Goal: Navigation & Orientation: Go to known website

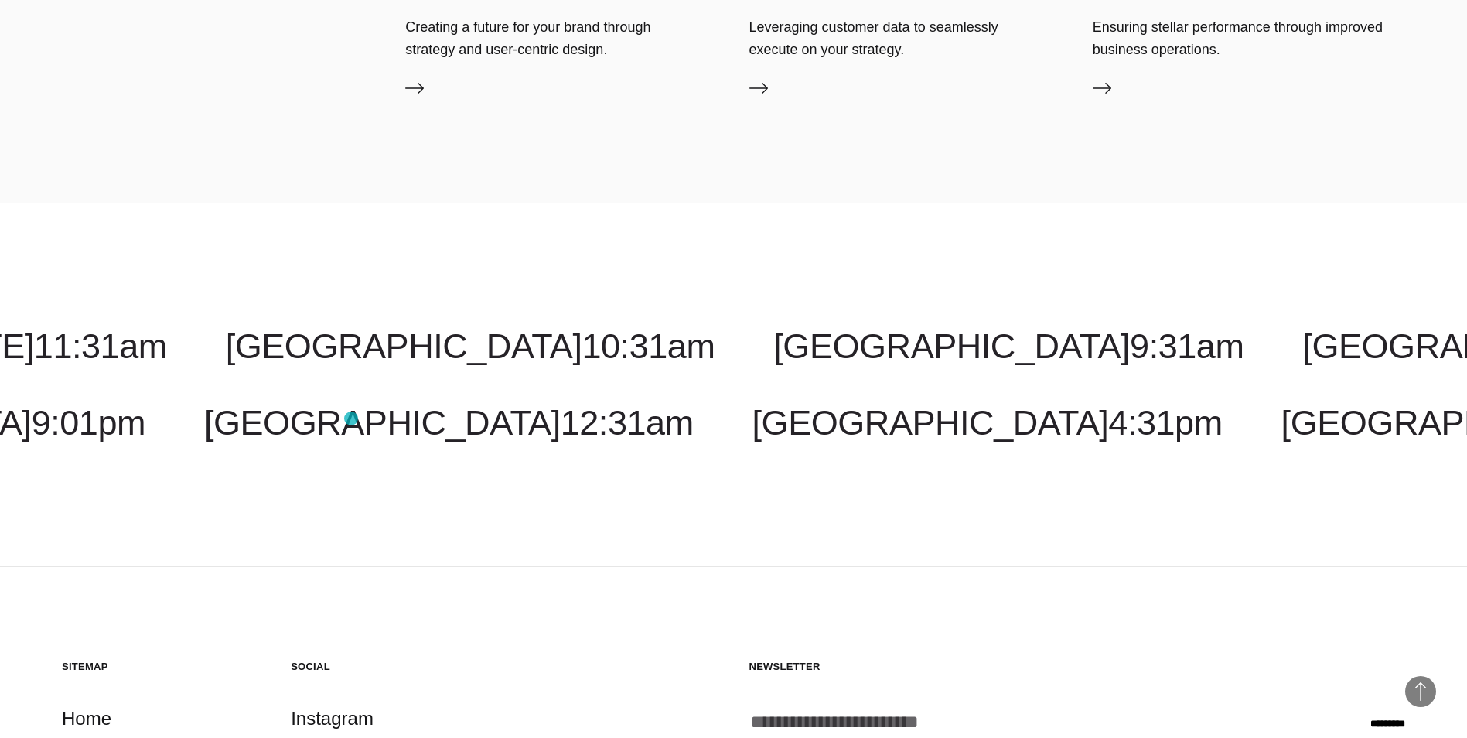
scroll to position [5042, 0]
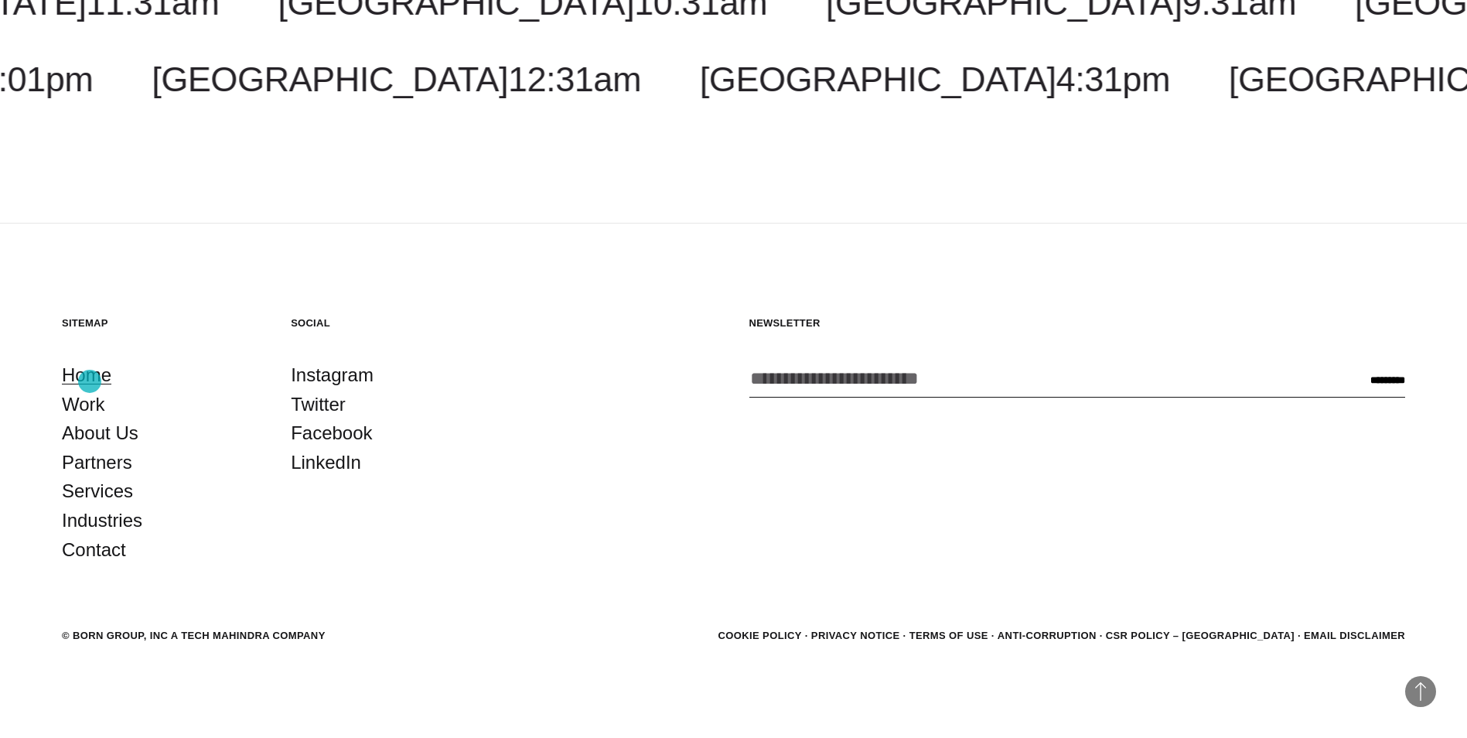
click at [90, 381] on link "Home" at bounding box center [86, 374] width 49 height 29
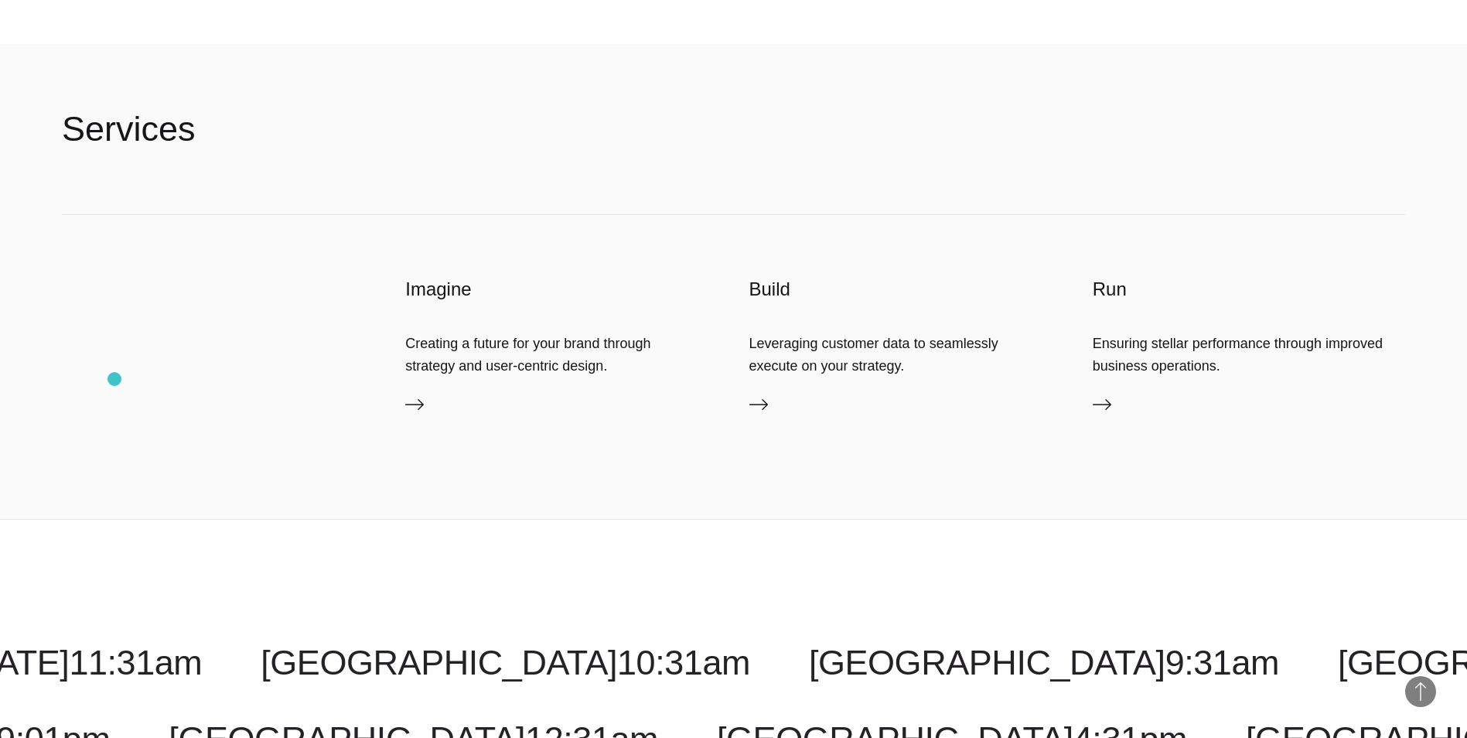
scroll to position [5042, 0]
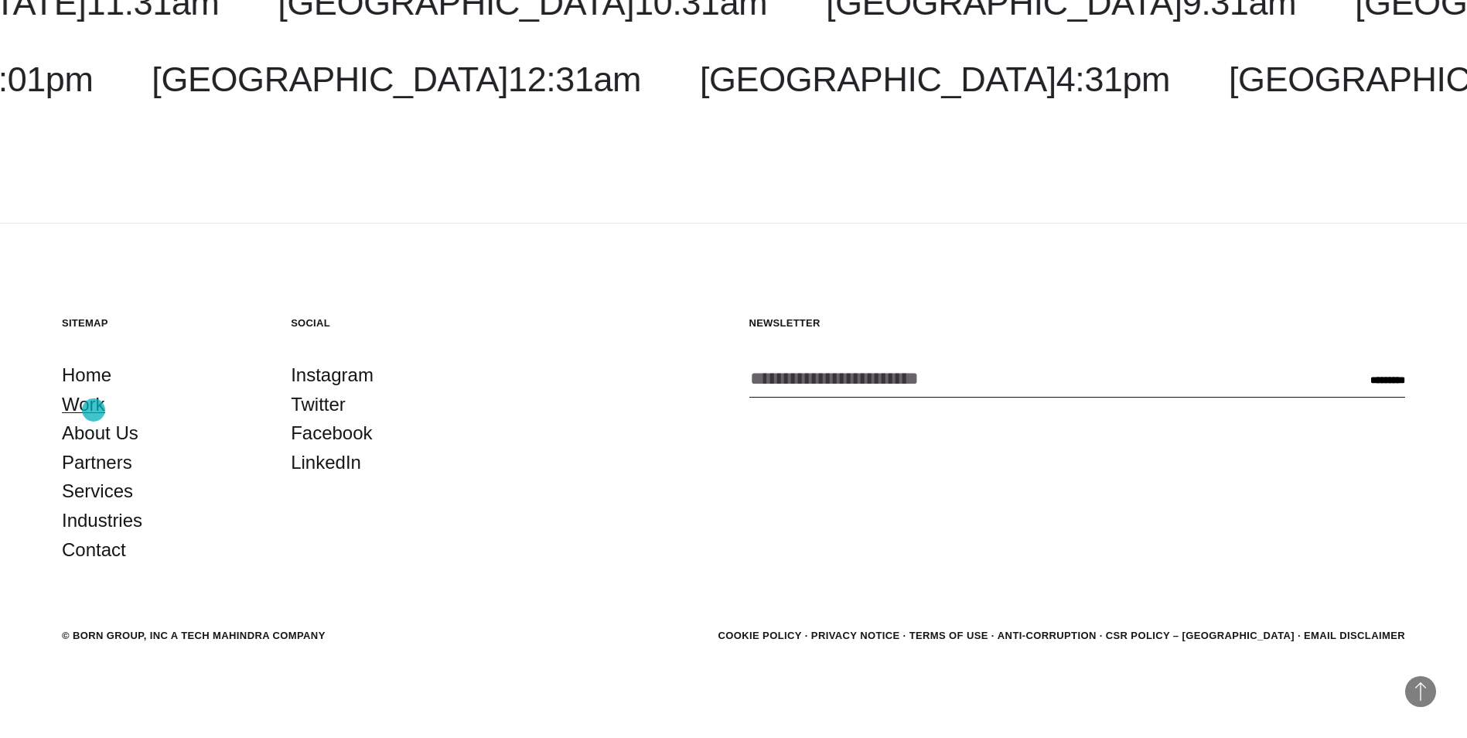
click at [94, 410] on link "Work" at bounding box center [83, 404] width 43 height 29
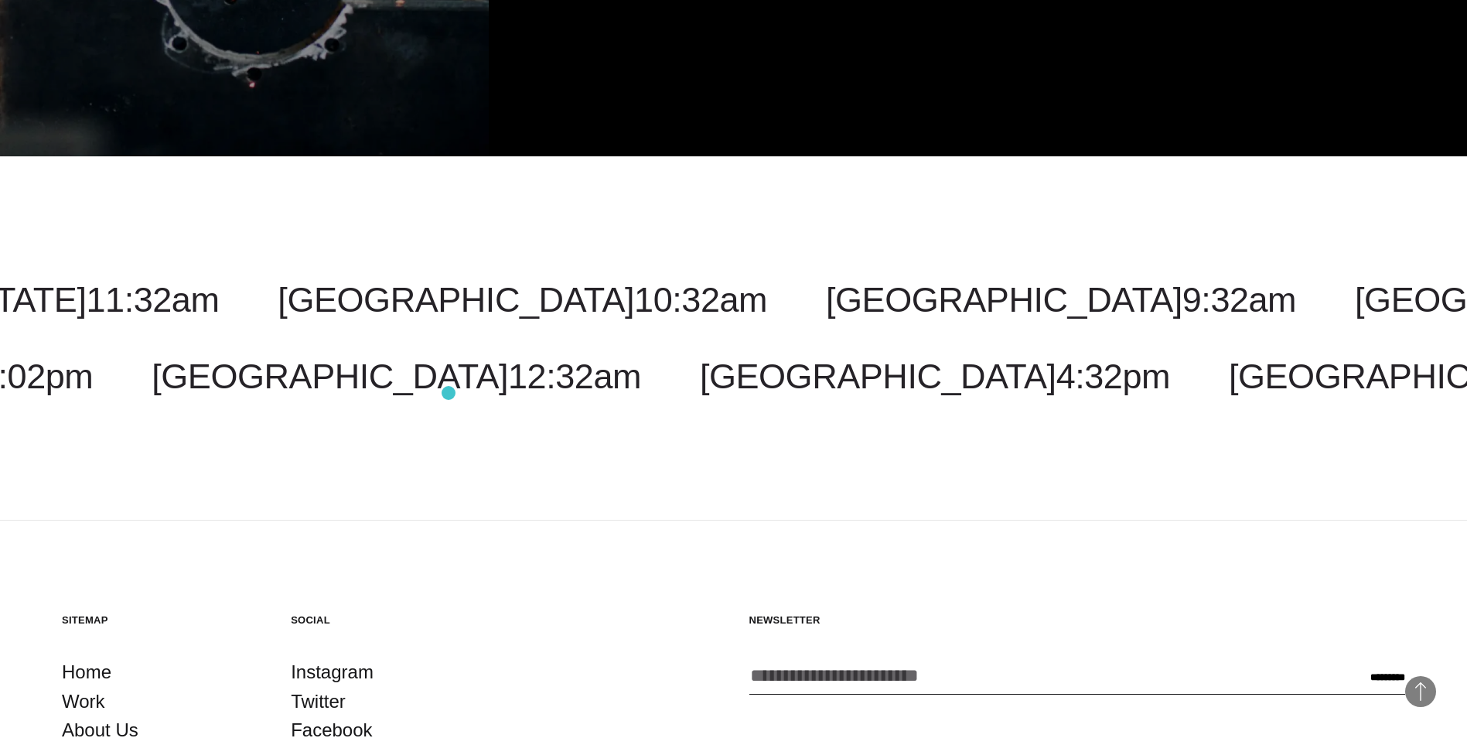
scroll to position [5573, 0]
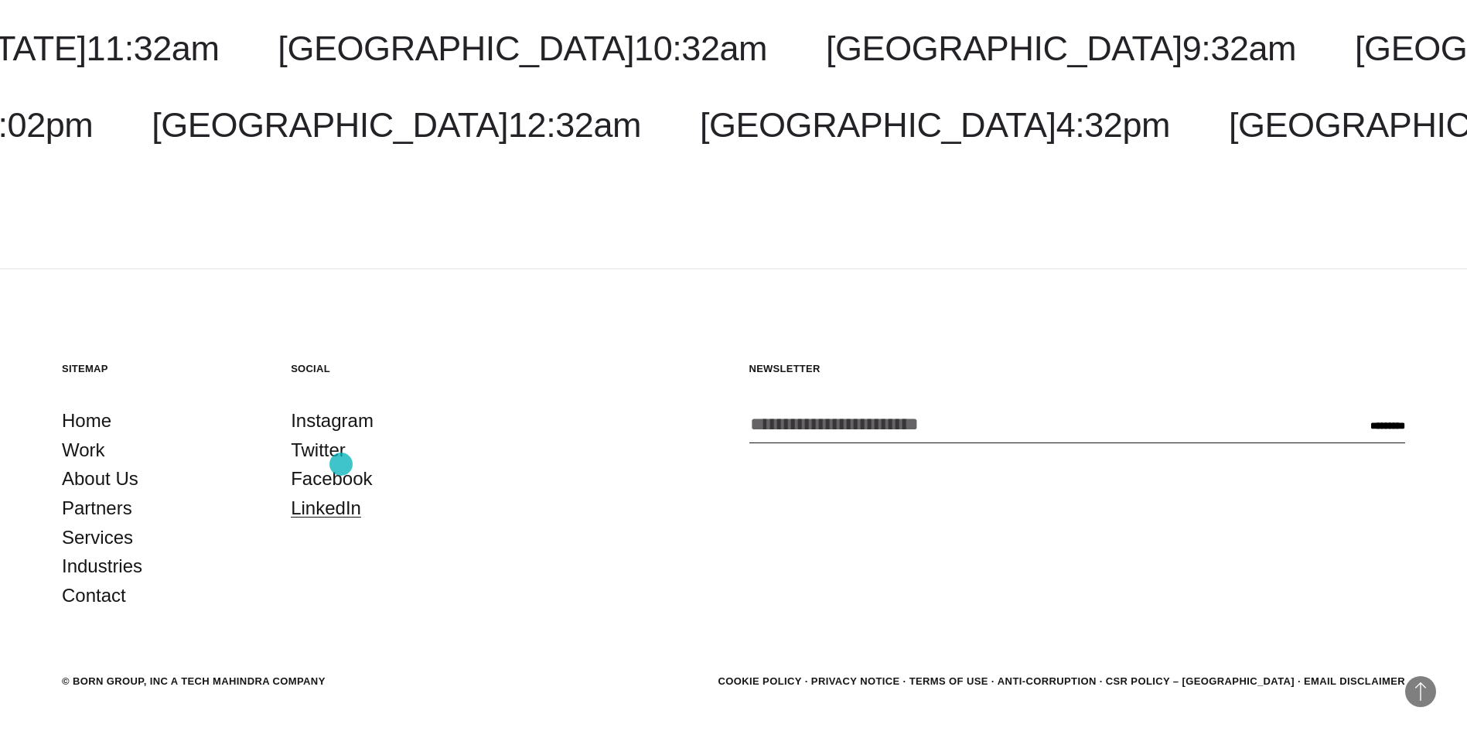
click at [341, 493] on link "LinkedIn" at bounding box center [326, 507] width 70 height 29
